Goal: Information Seeking & Learning: Learn about a topic

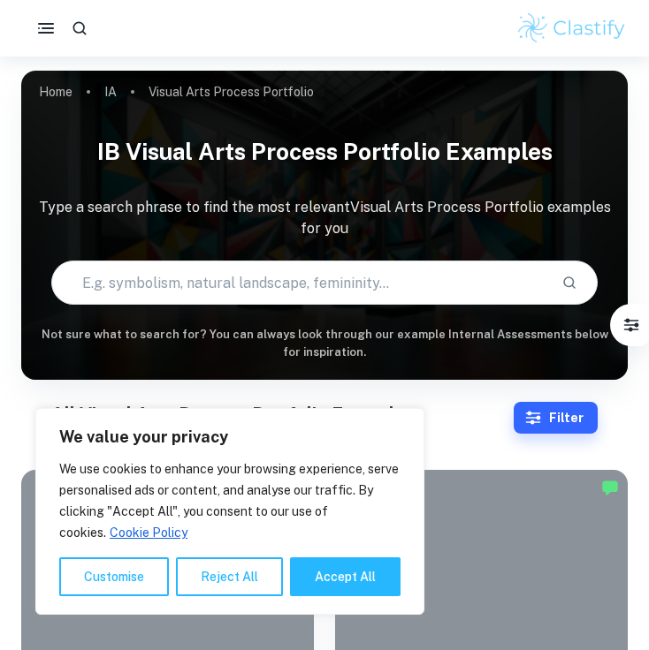
scroll to position [1405, 0]
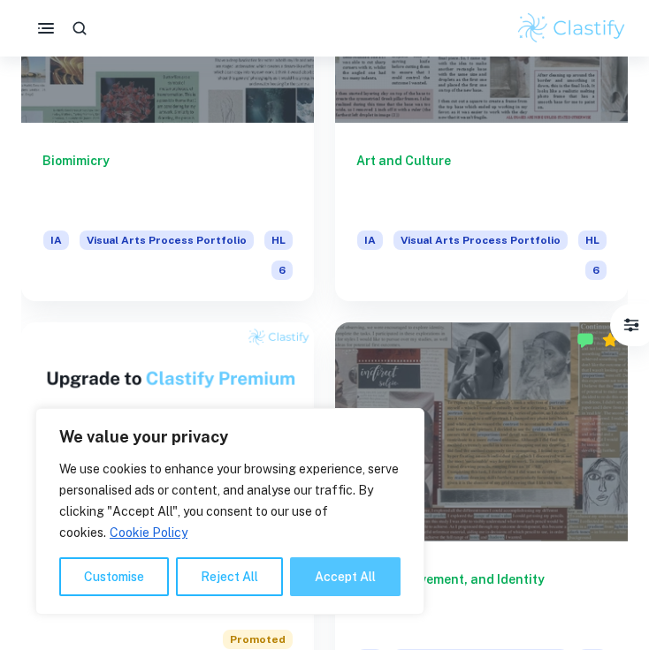
click at [332, 573] on button "Accept All" at bounding box center [345, 577] width 110 height 39
checkbox input "true"
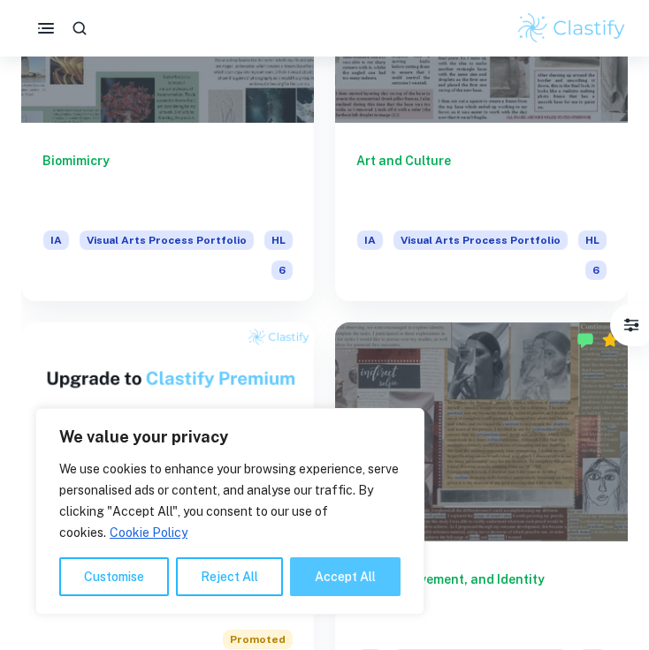
checkbox input "true"
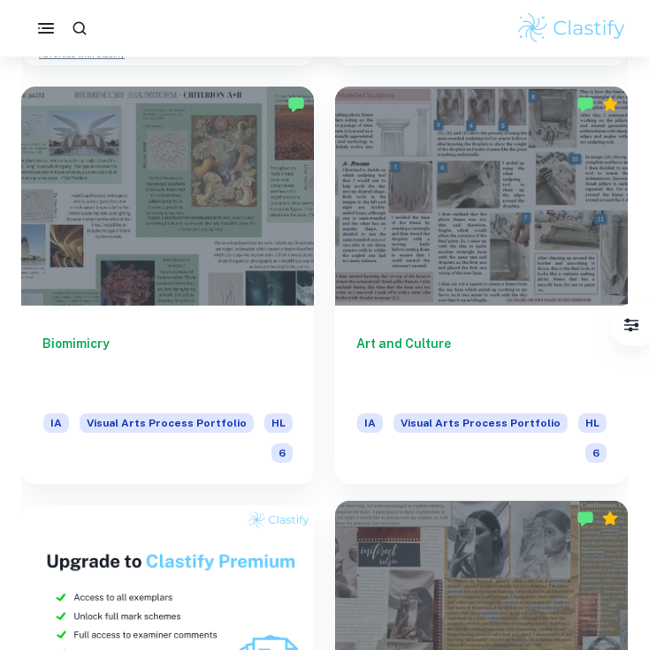
scroll to position [1221, 0]
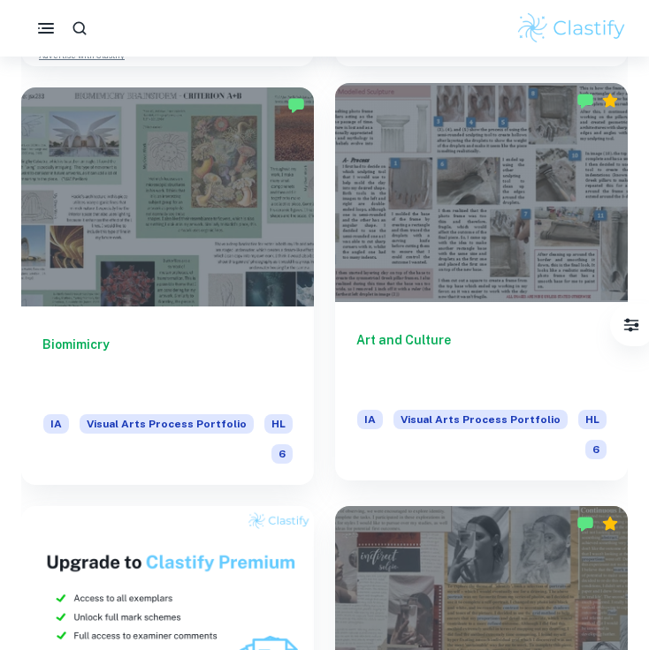
click at [483, 420] on span "Visual Arts Process Portfolio" at bounding box center [480, 419] width 174 height 19
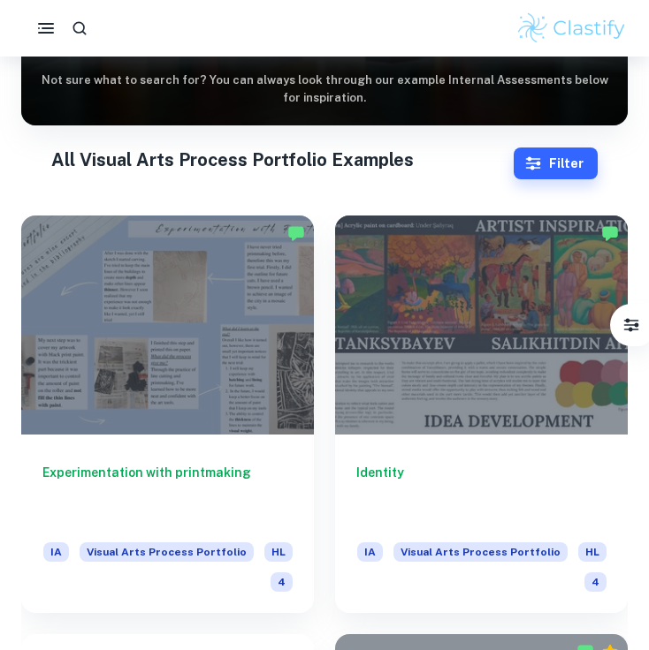
scroll to position [254, 0]
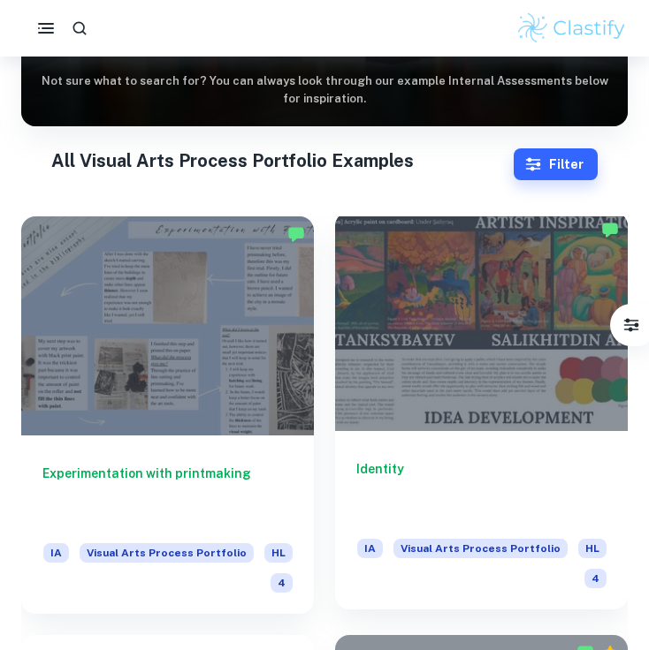
click at [452, 484] on h6 "Identity" at bounding box center [481, 489] width 250 height 58
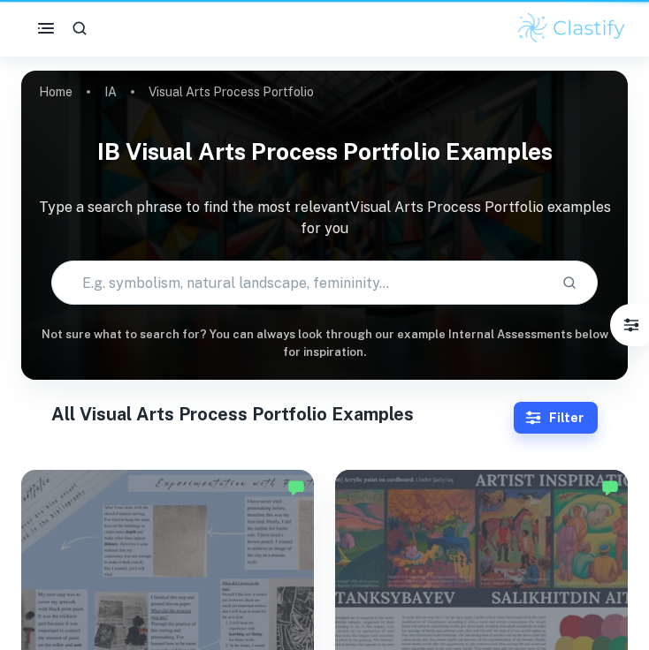
scroll to position [254, 0]
